Goal: Find specific page/section: Find specific page/section

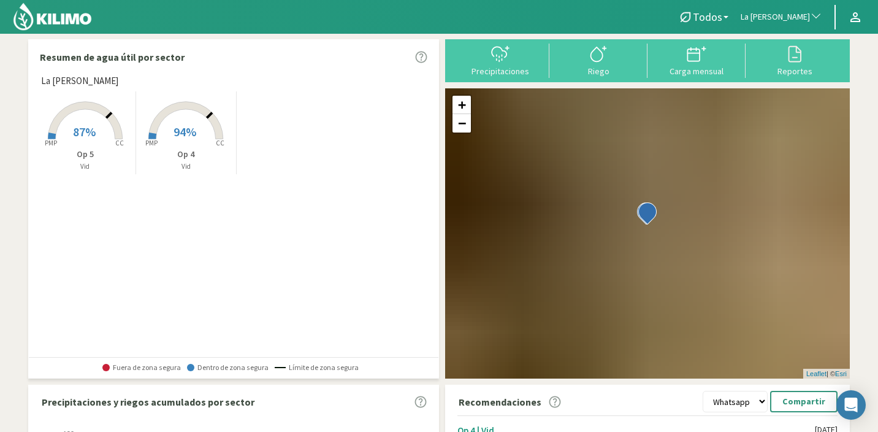
click at [778, 21] on span "La [PERSON_NAME]" at bounding box center [775, 17] width 69 height 12
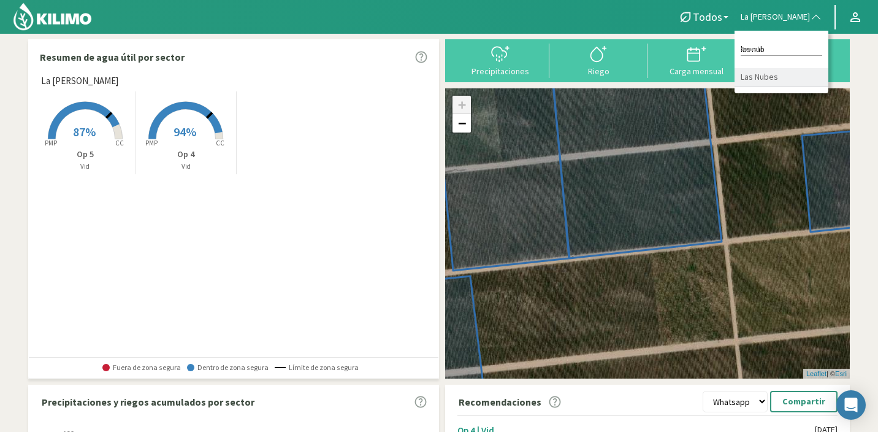
type input "las nub"
click at [784, 77] on li "Las Nubes" at bounding box center [782, 77] width 94 height 19
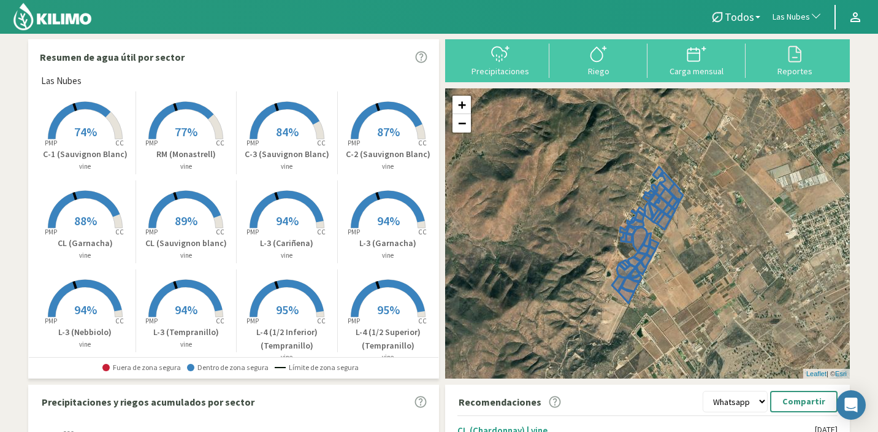
click at [286, 217] on span "94%" at bounding box center [287, 220] width 23 height 15
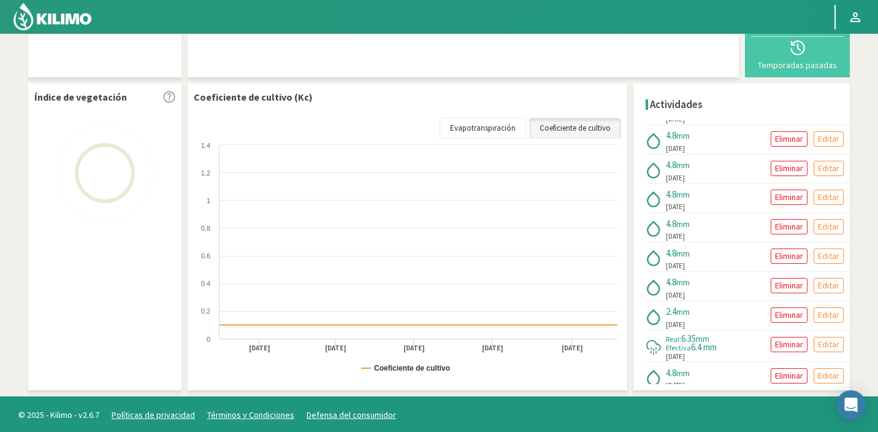
scroll to position [1030, 0]
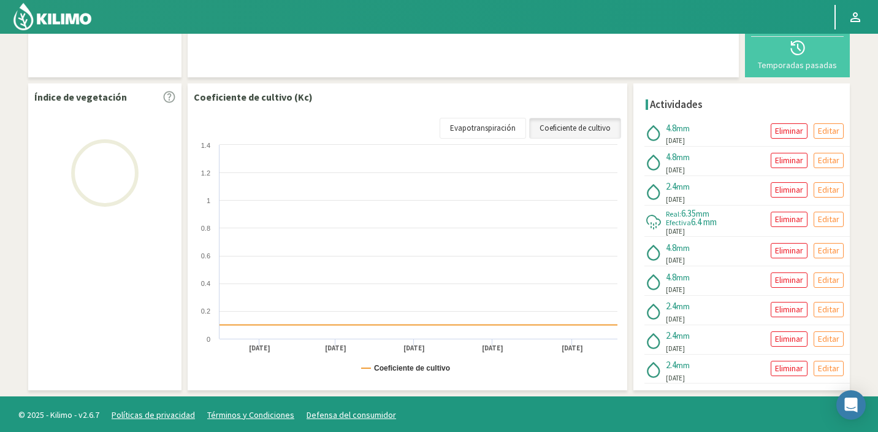
select select "191: Object"
select select "23: Object"
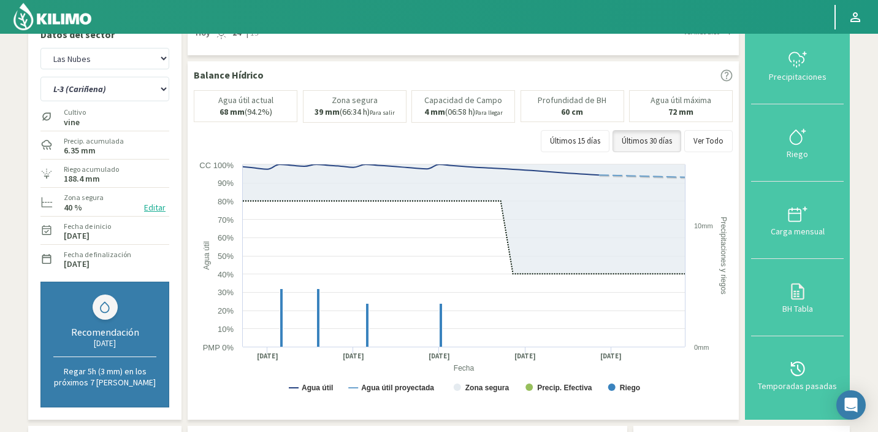
scroll to position [0, 0]
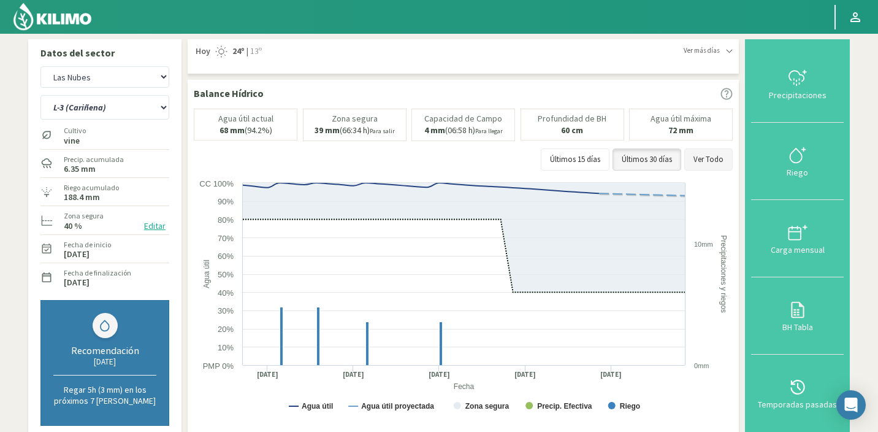
click at [719, 157] on button "Ver Todo" at bounding box center [709, 159] width 48 height 22
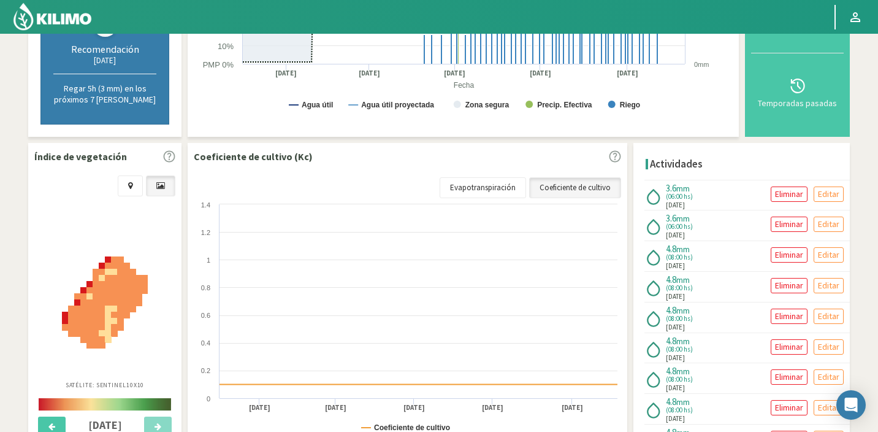
scroll to position [301, 0]
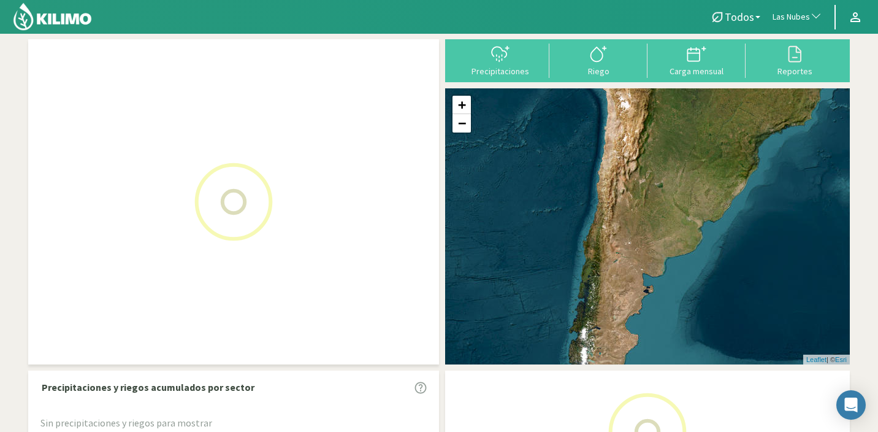
click at [807, 10] on button "Las Nubes" at bounding box center [798, 17] width 62 height 27
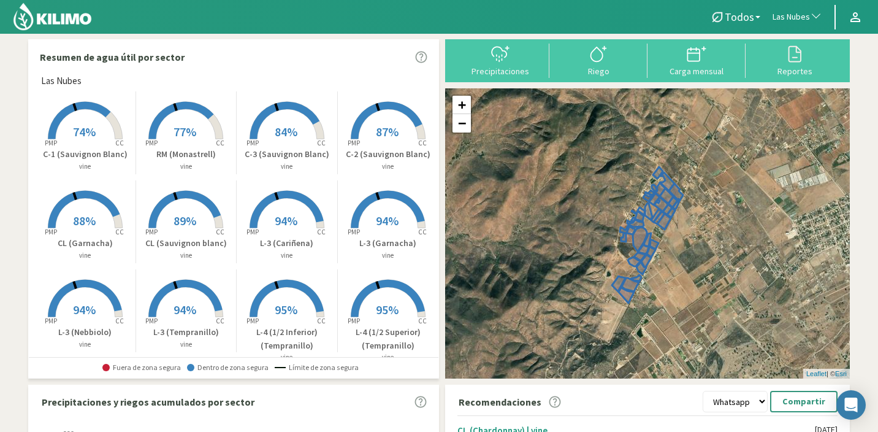
click at [808, 9] on button "Las Nubes" at bounding box center [798, 17] width 62 height 27
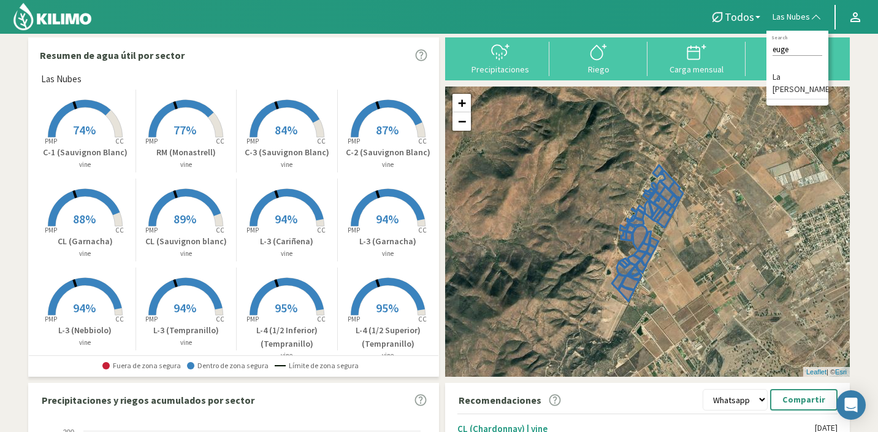
scroll to position [2, 0]
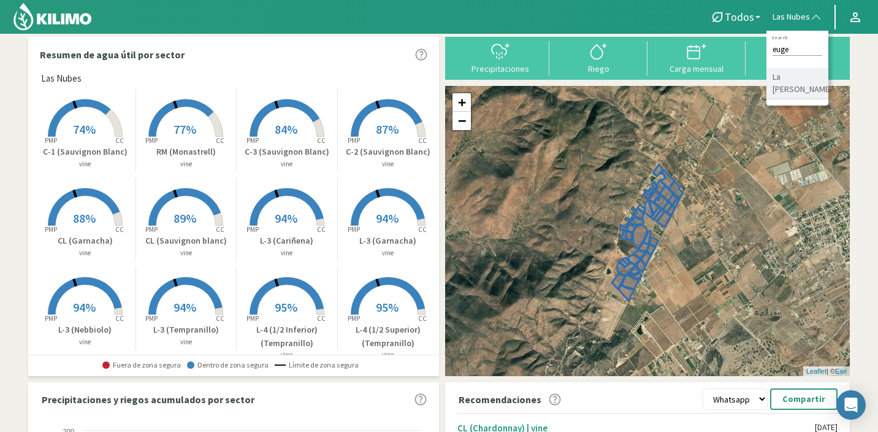
type input "euge"
click at [811, 91] on li "La [PERSON_NAME]" at bounding box center [798, 83] width 62 height 31
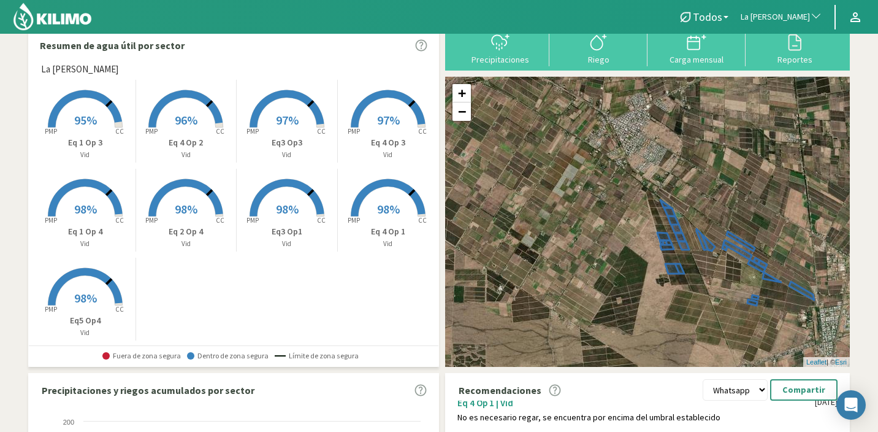
scroll to position [0, 0]
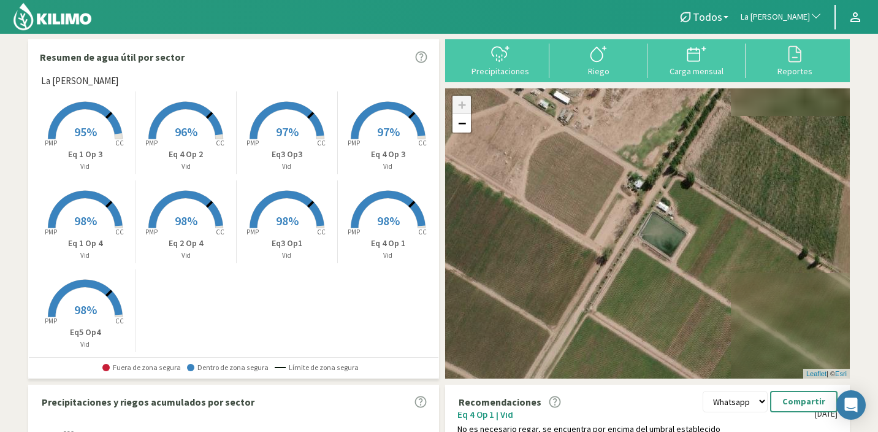
click at [390, 129] on span "97%" at bounding box center [388, 131] width 23 height 15
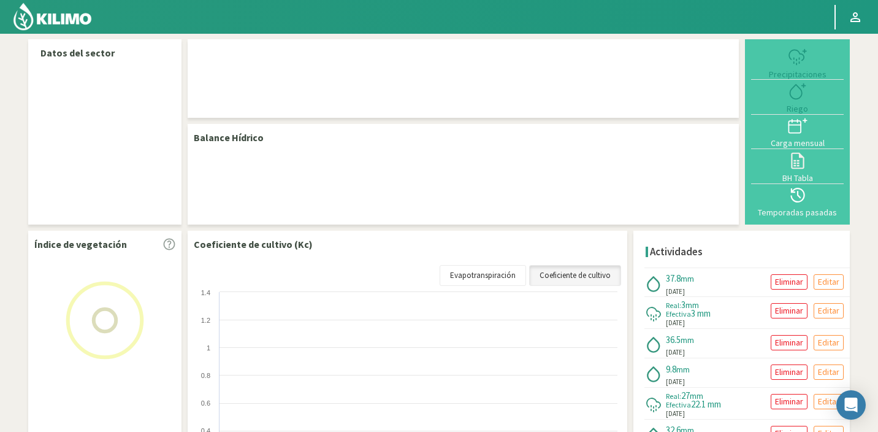
select select "143: Object"
select select "7: Object"
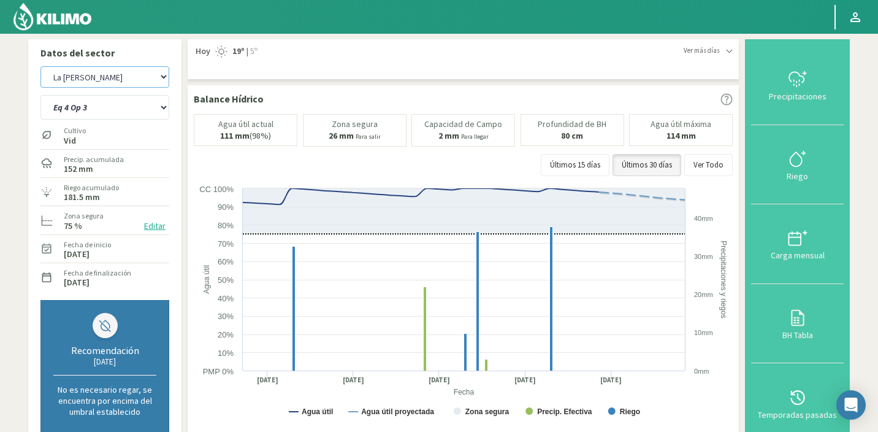
click at [105, 80] on select "Agr. Huertos de Chocalan Agrícola Bakia Agrícola Bakia - IC Agrícola Exser - Ca…" at bounding box center [104, 76] width 129 height 21
click at [40, 66] on select "Agr. Huertos de Chocalan Agrícola Bakia Agrícola Bakia - IC Agrícola Exser - Ca…" at bounding box center [104, 76] width 129 height 21
select select "433: Object"
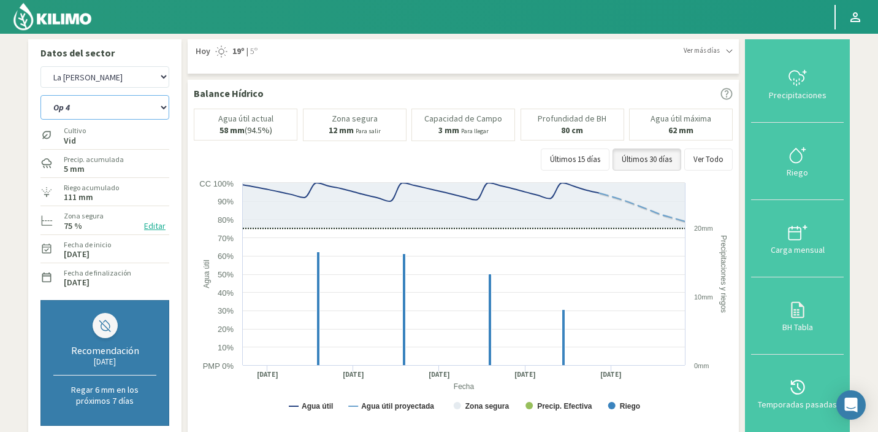
click at [96, 95] on select "Op 4 Op 5" at bounding box center [104, 107] width 129 height 25
click at [40, 95] on select "Op 4 Op 5" at bounding box center [104, 107] width 129 height 25
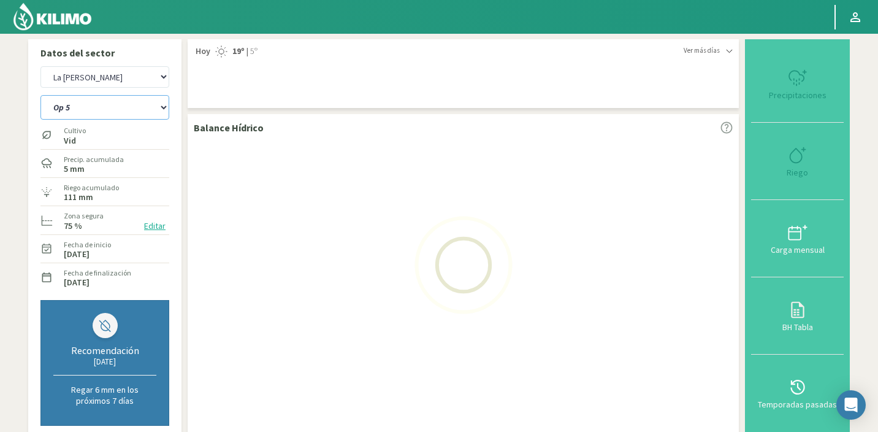
select select "9: Object"
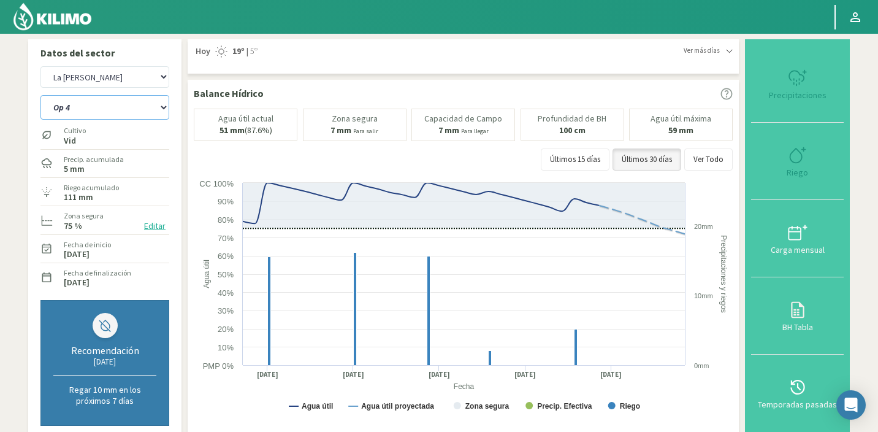
select select "725: Object"
click at [110, 118] on select "Op 4 Op 5" at bounding box center [104, 107] width 129 height 25
click at [40, 95] on select "Op 4 Op 5" at bounding box center [104, 107] width 129 height 25
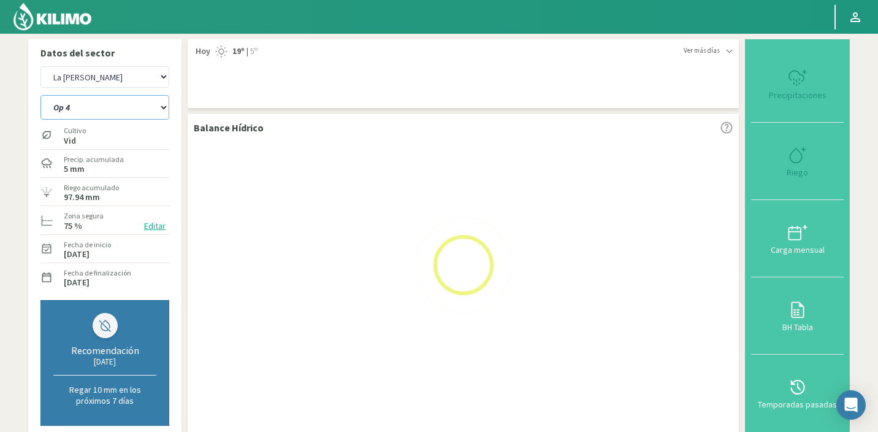
select select "12: Object"
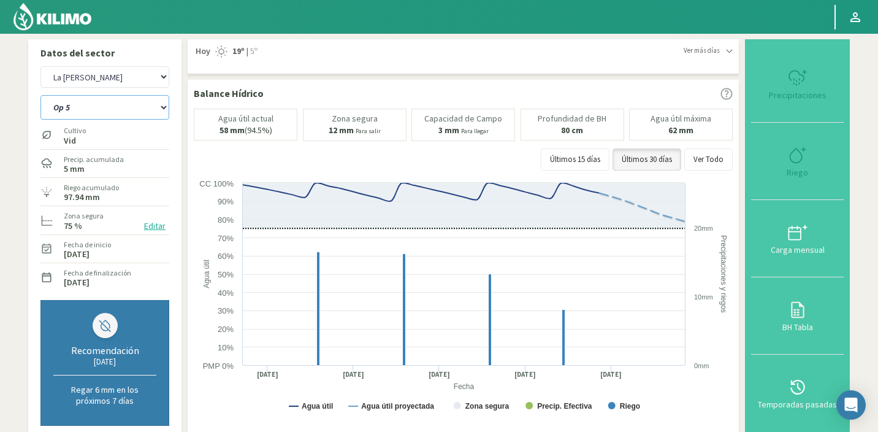
select select "1017: Object"
select select "13: Object"
click at [128, 74] on select "Agr. Huertos de Chocalan Agrícola Bakia Agrícola Bakia - IC Agrícola Exser - Ca…" at bounding box center [104, 76] width 129 height 21
click at [40, 66] on select "Agr. Huertos de Chocalan Agrícola Bakia Agrícola Bakia - IC Agrícola Exser - Ca…" at bounding box center [104, 76] width 129 height 21
select select "1312: Object"
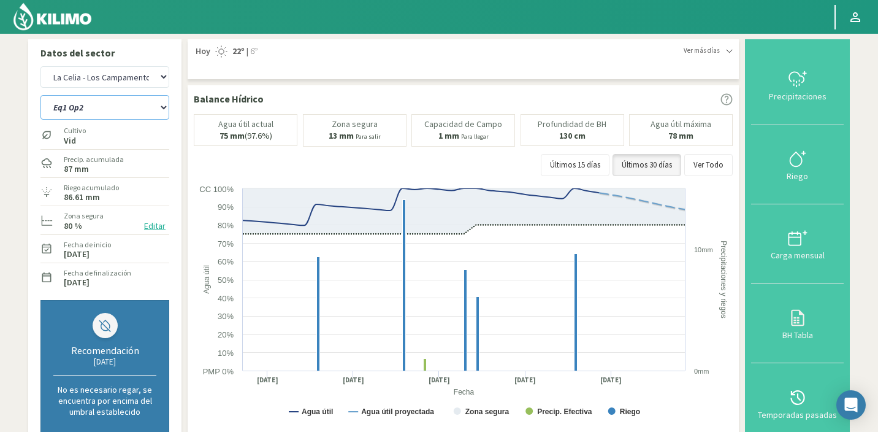
click at [127, 118] on select "Eq1 Op2 Eq2 Op1" at bounding box center [104, 107] width 129 height 25
click at [40, 95] on select "Eq1 Op2 Eq2 Op1" at bounding box center [104, 107] width 129 height 25
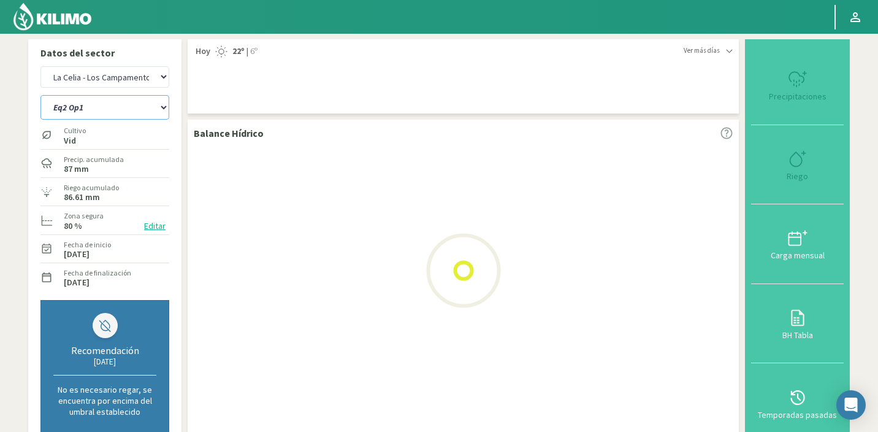
select select "15: Object"
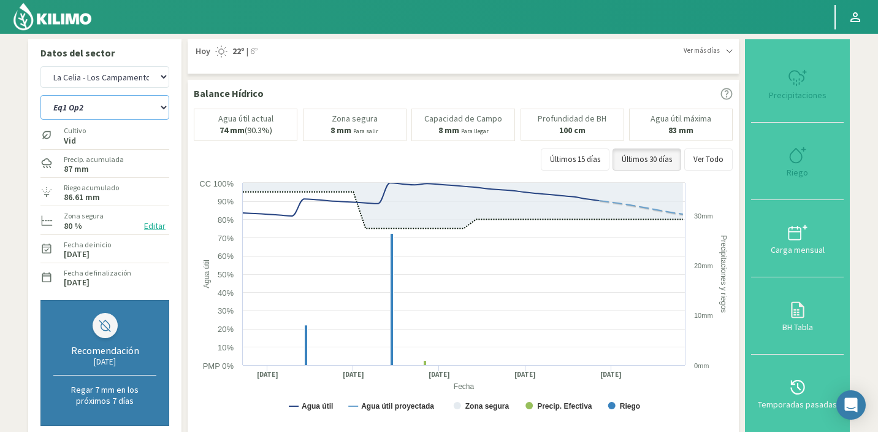
select select "1604: Object"
select select "18: Object"
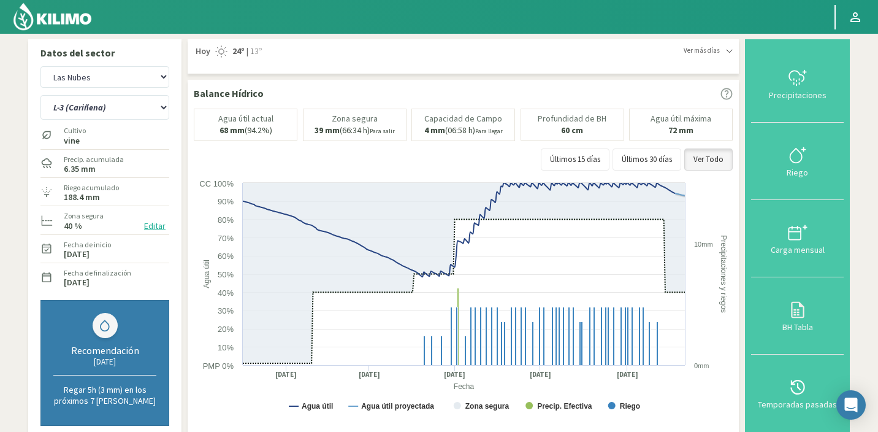
select select "191: Object"
select select "23: Object"
click at [112, 75] on select "Agr. Huertos de Chocalan Agrícola Bakia Agrícola Bakia - IC Agrícola Exser - Ca…" at bounding box center [104, 76] width 129 height 21
click at [40, 66] on select "Agr. Huertos de Chocalan Agrícola Bakia Agrícola Bakia - IC Agrícola Exser - Ca…" at bounding box center [104, 76] width 129 height 21
select select "581: Object"
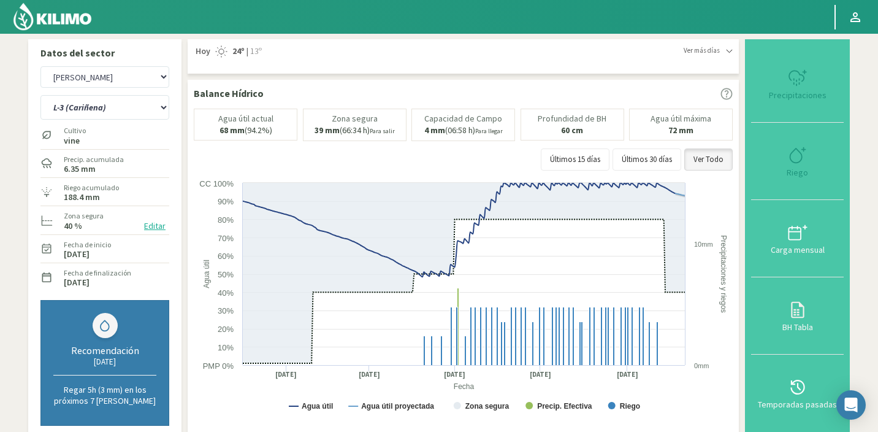
select select "42: Object"
